Goal: Transaction & Acquisition: Purchase product/service

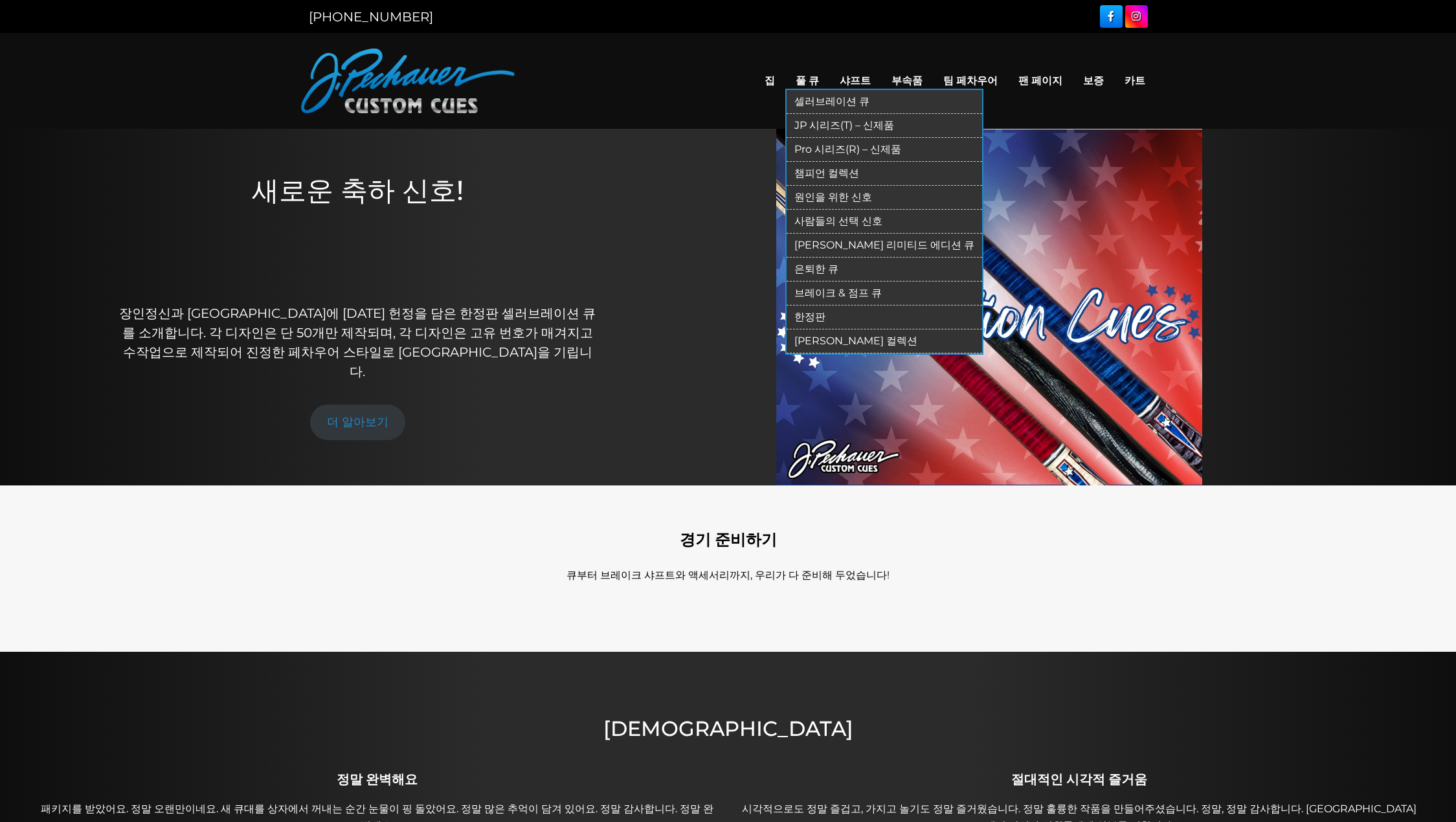
click at [834, 128] on font "JP 시리즈(T) – 신제품" at bounding box center [844, 125] width 100 height 12
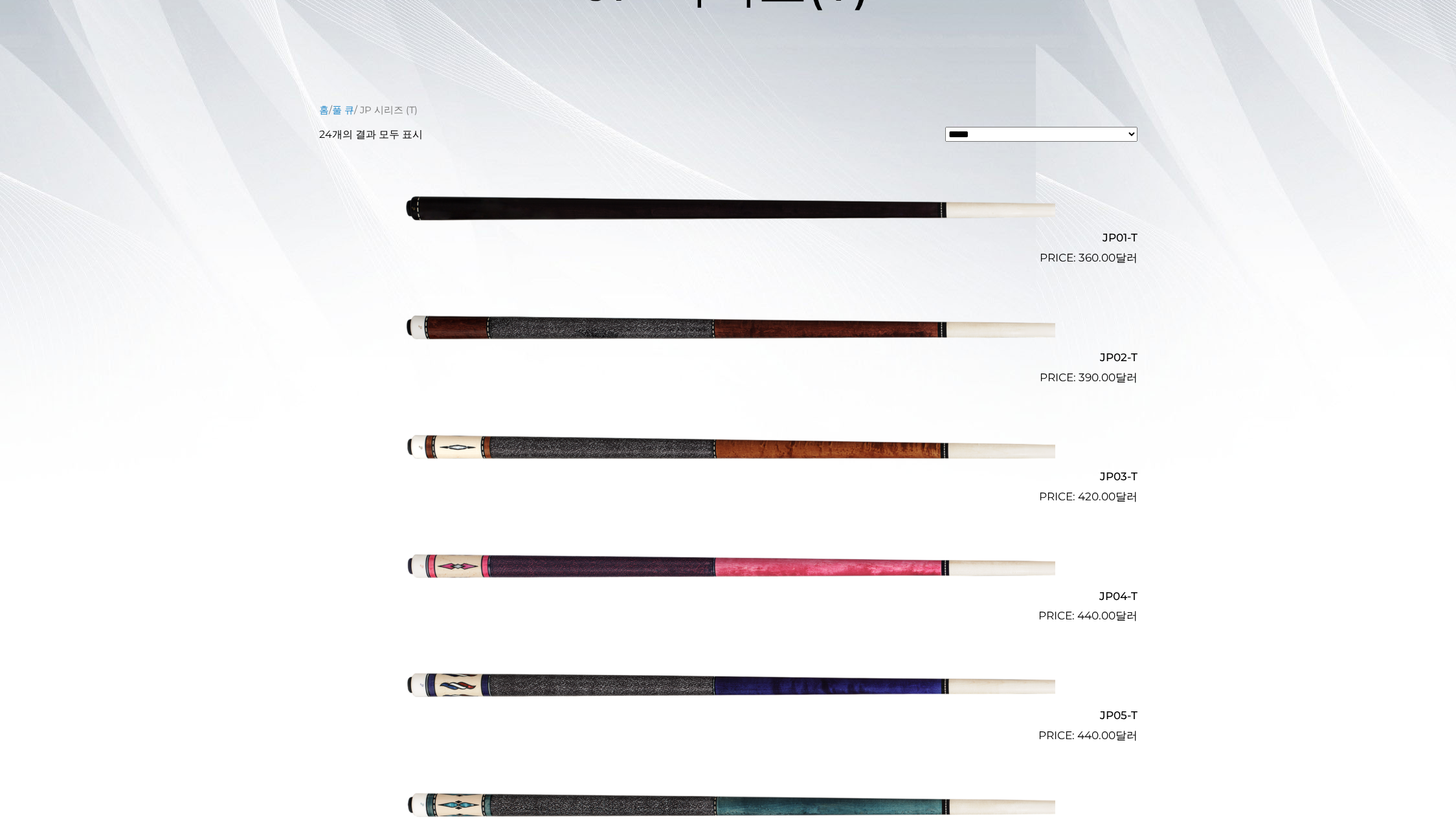
scroll to position [253, 0]
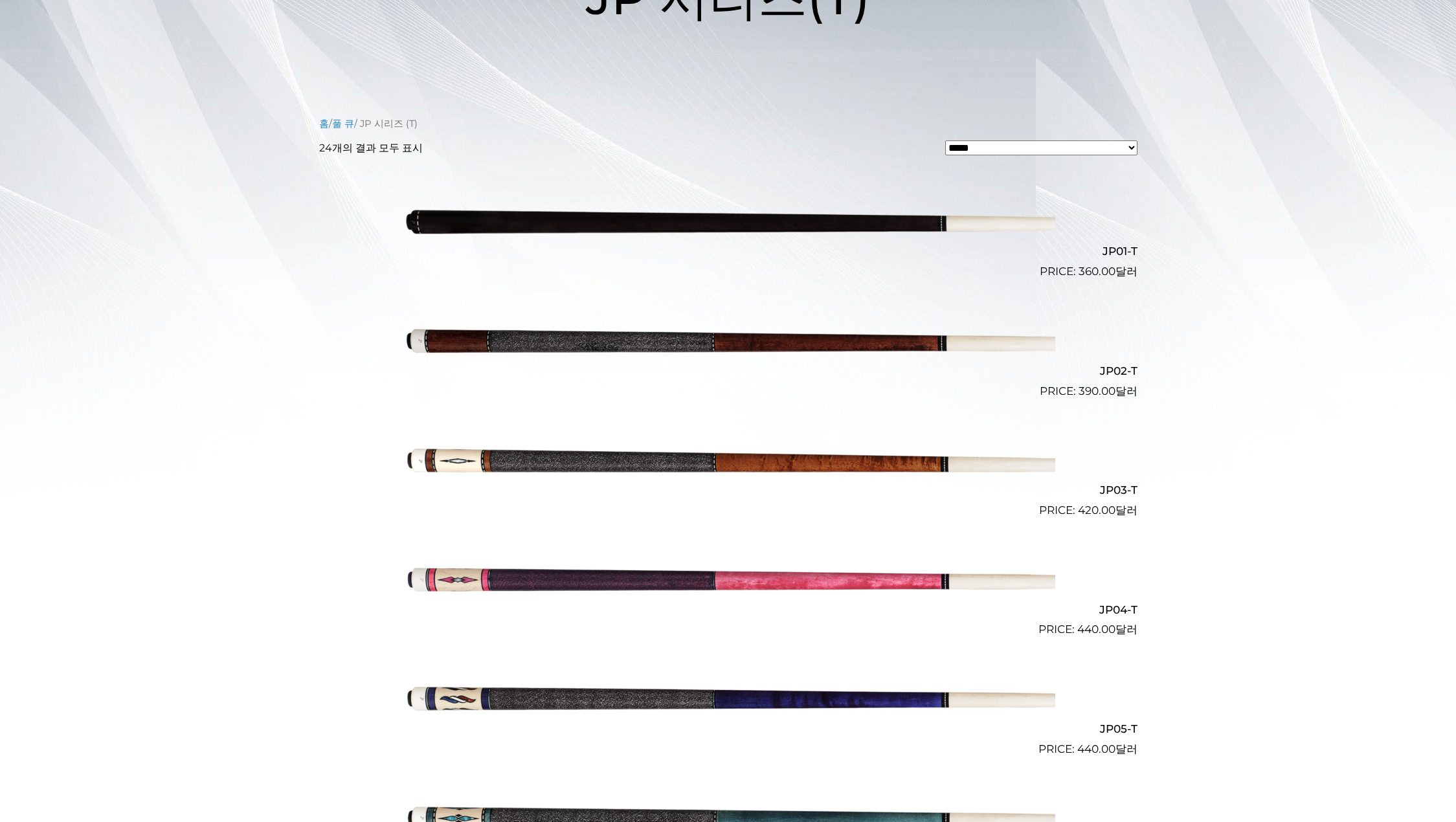
click at [704, 474] on img at bounding box center [728, 459] width 654 height 109
click at [853, 335] on img at bounding box center [728, 340] width 654 height 109
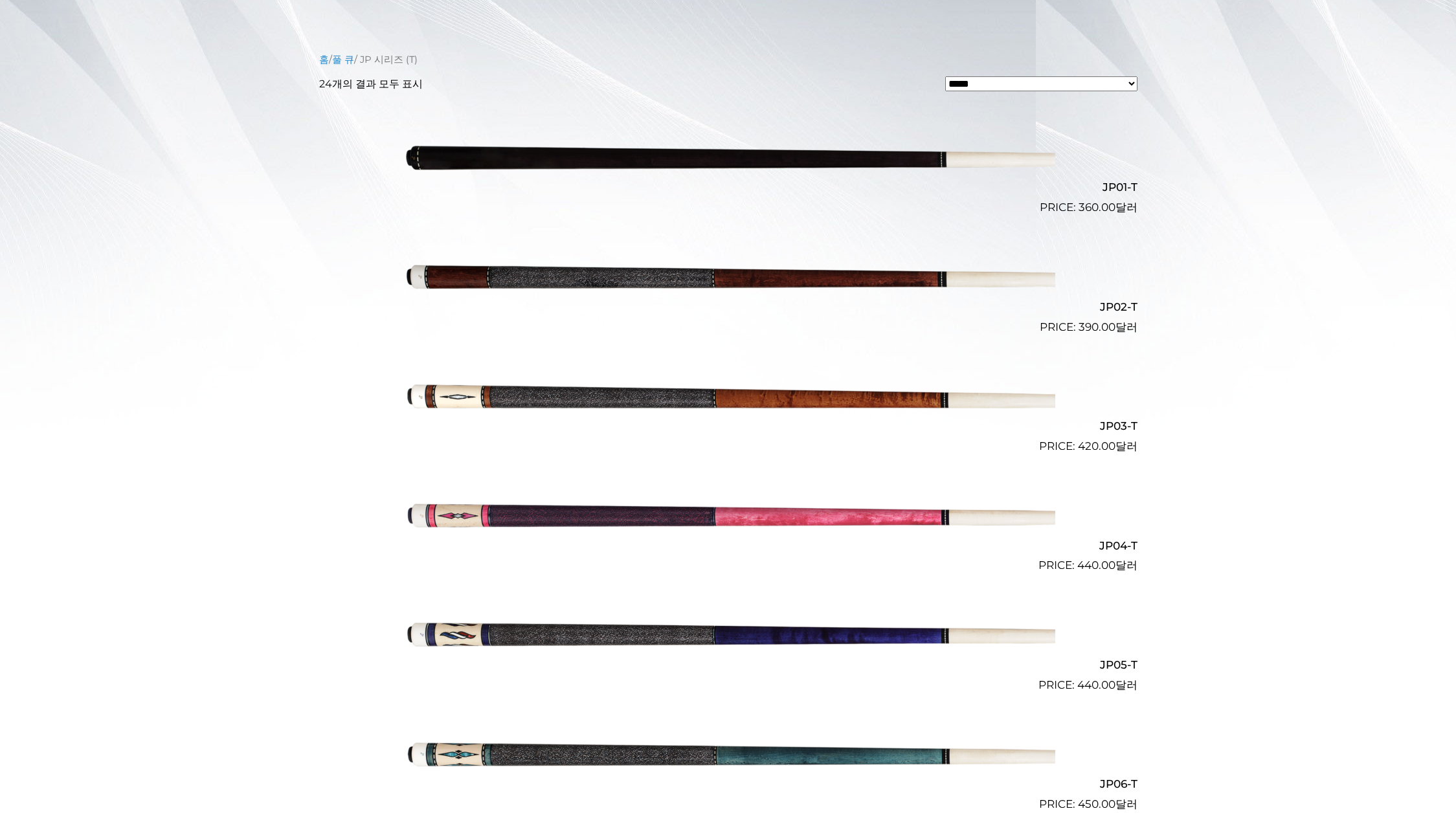
scroll to position [324, 0]
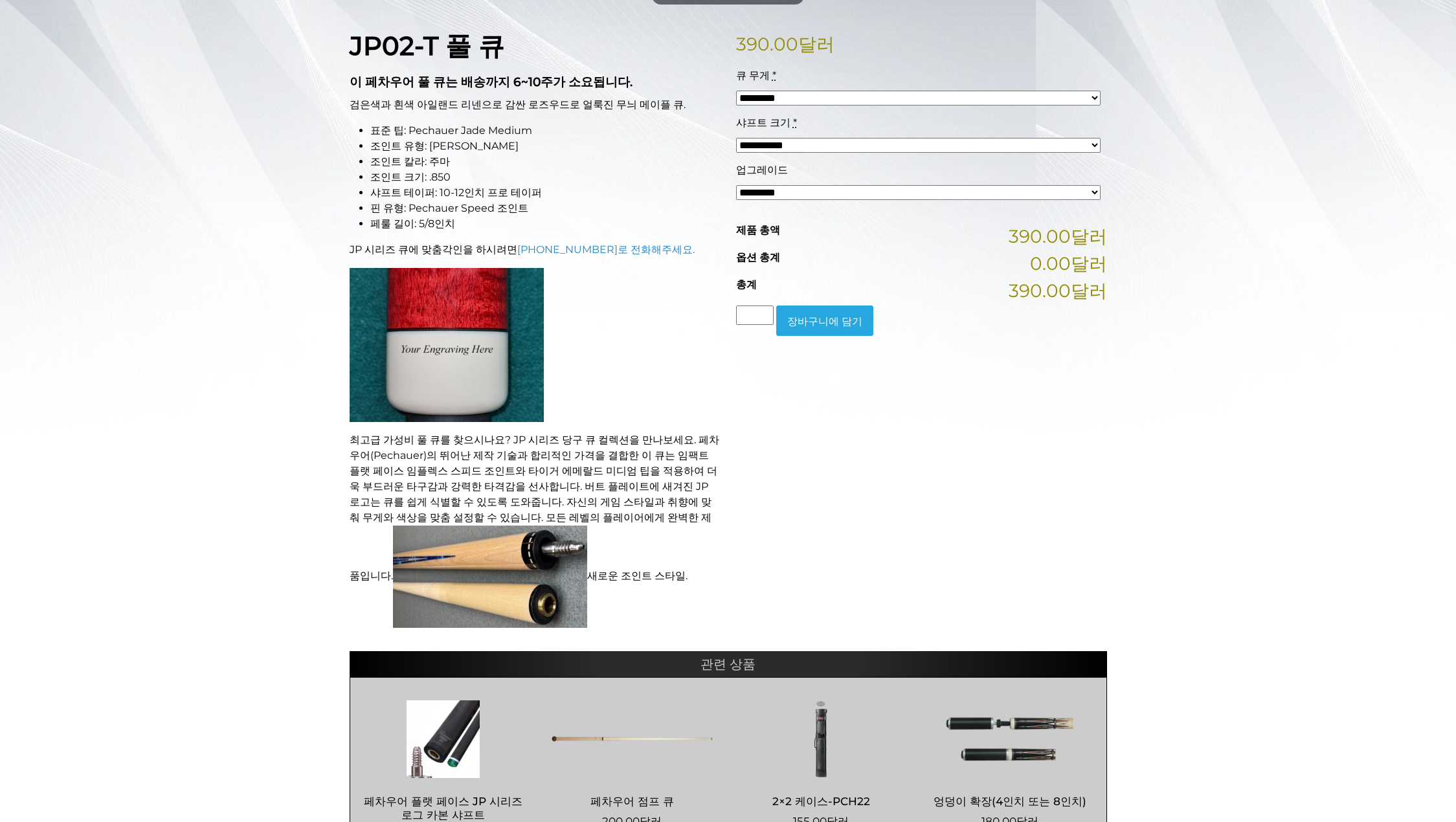
scroll to position [321, 0]
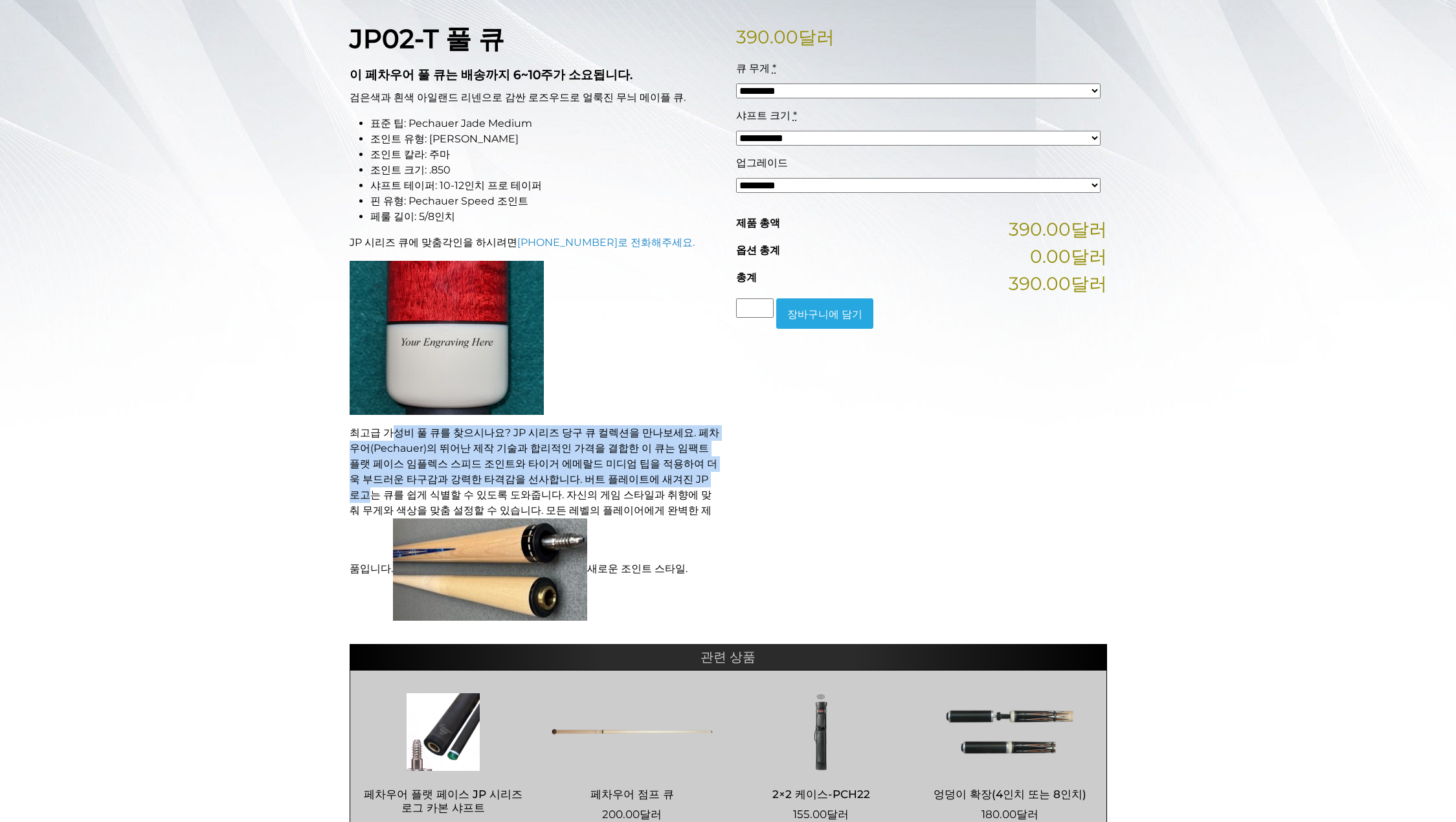
drag, startPoint x: 391, startPoint y: 434, endPoint x: 650, endPoint y: 477, distance: 262.5
click at [650, 476] on font "최고급 가성비 풀 큐를 찾으시나요? JP 시리즈 당구 큐 컬렉션을 만나보세요. 페차우어(Pechauer)의 뛰어난 제작 기술과 합리적인 가격을…" at bounding box center [534, 501] width 370 height 148
click at [650, 477] on font "최고급 가성비 풀 큐를 찾으시나요? JP 시리즈 당구 큐 컬렉션을 만나보세요. 페차우어(Pechauer)의 뛰어난 제작 기술과 합리적인 가격을…" at bounding box center [534, 501] width 370 height 148
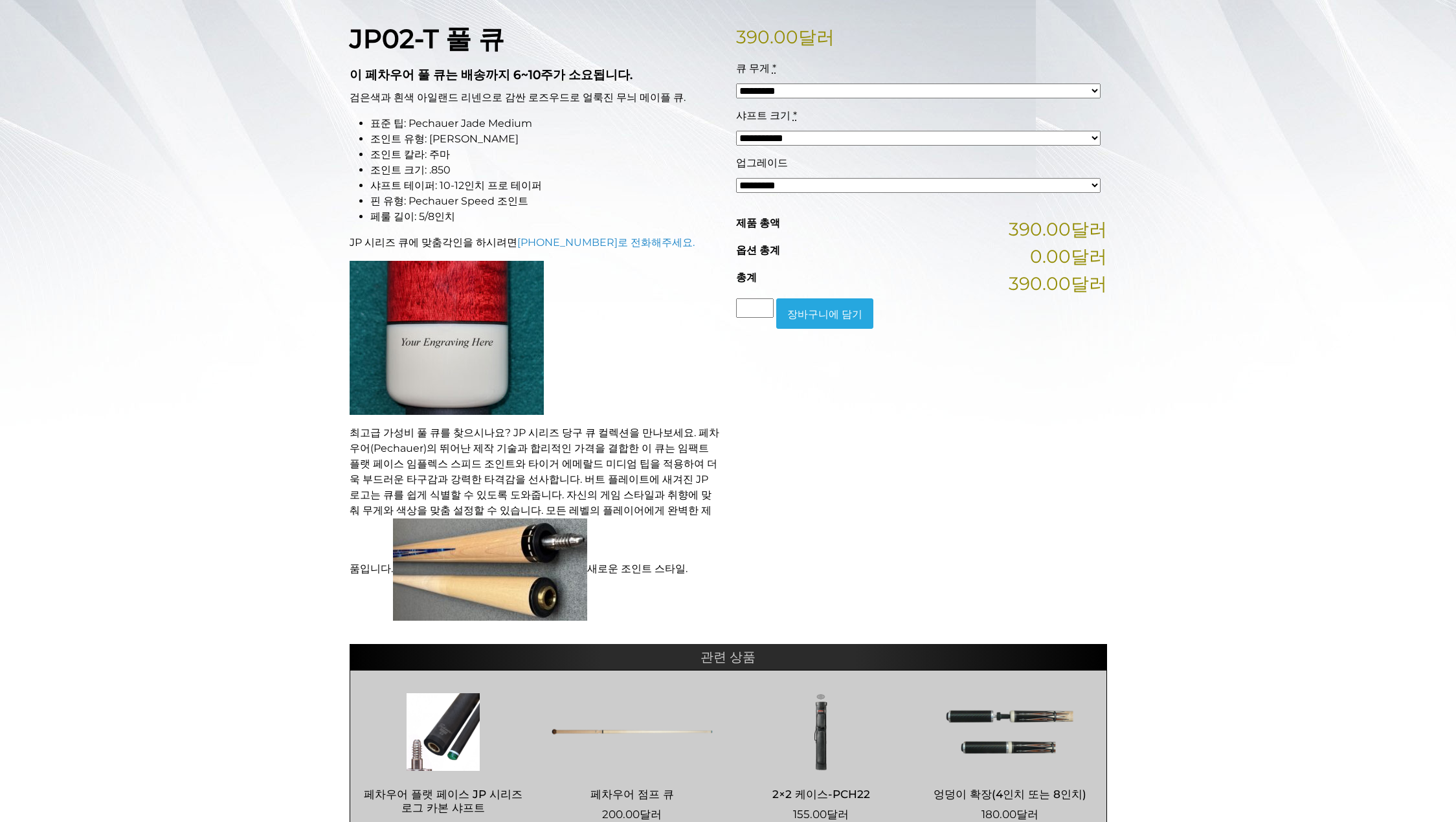
click at [483, 563] on img at bounding box center [489, 569] width 194 height 102
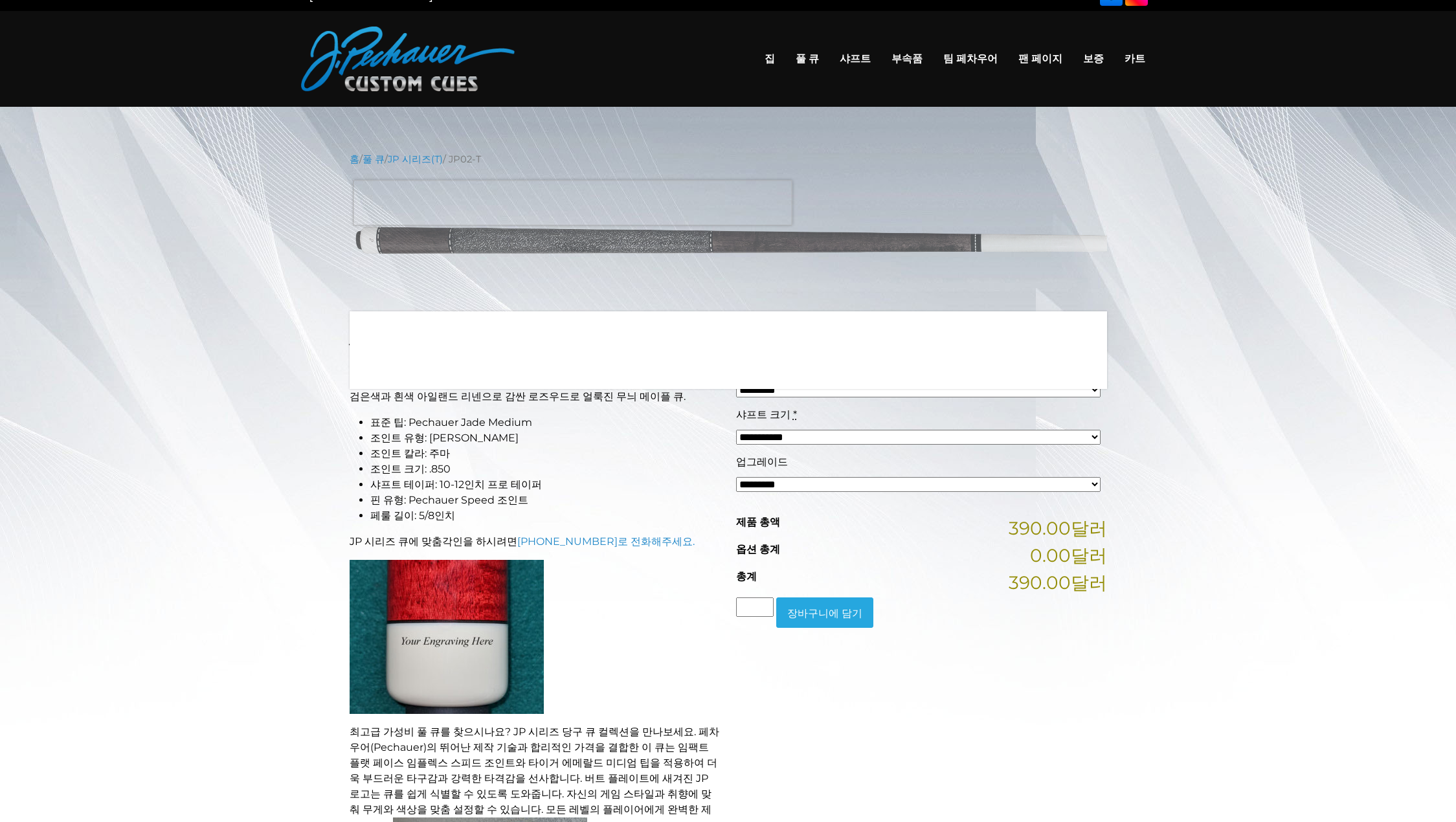
scroll to position [0, 0]
